Goal: Register for event/course

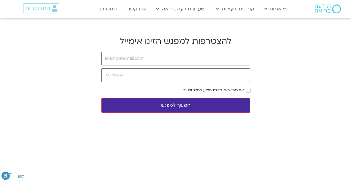
type input "ע"
type input "[EMAIL_ADDRESS][DOMAIN_NAME]"
click at [173, 73] on input "tel" at bounding box center [175, 75] width 149 height 14
type input "0542221113"
click at [222, 109] on button "המשך למפגש" at bounding box center [175, 105] width 149 height 15
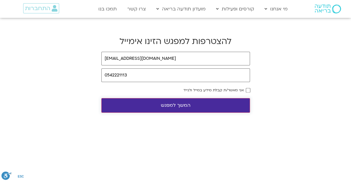
click at [189, 110] on button "המשך למפגש" at bounding box center [175, 105] width 149 height 15
click at [180, 98] on button "המשך למפגש" at bounding box center [175, 105] width 149 height 15
click at [170, 106] on button "המשך למפגש" at bounding box center [175, 105] width 149 height 15
click at [183, 102] on button "המשך למפגש" at bounding box center [175, 105] width 149 height 15
